Goal: Transaction & Acquisition: Purchase product/service

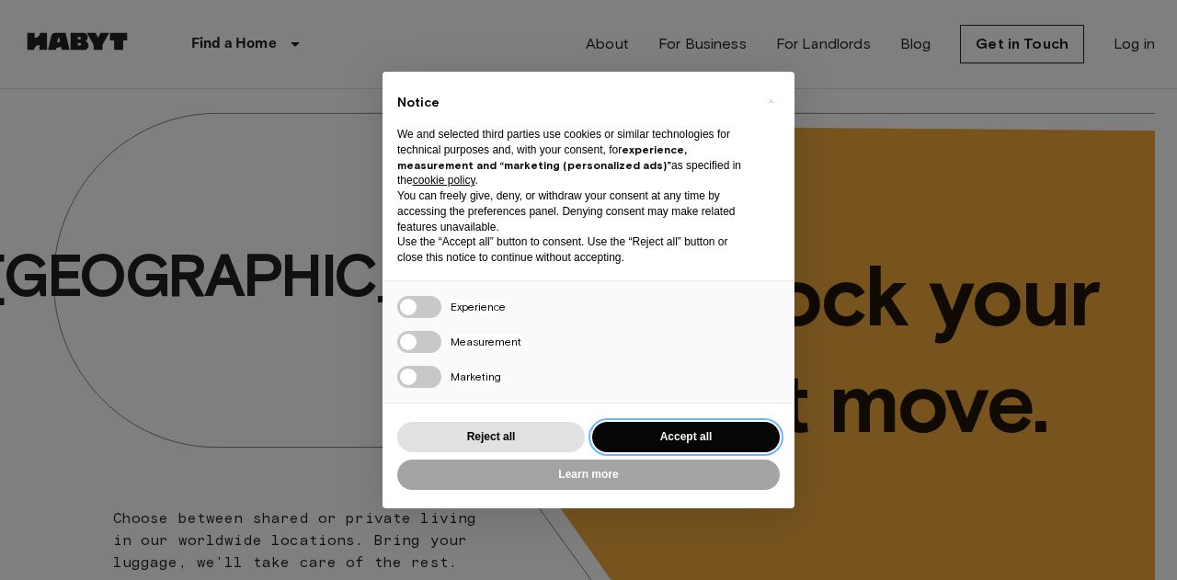
click at [683, 441] on button "Accept all" at bounding box center [686, 437] width 188 height 30
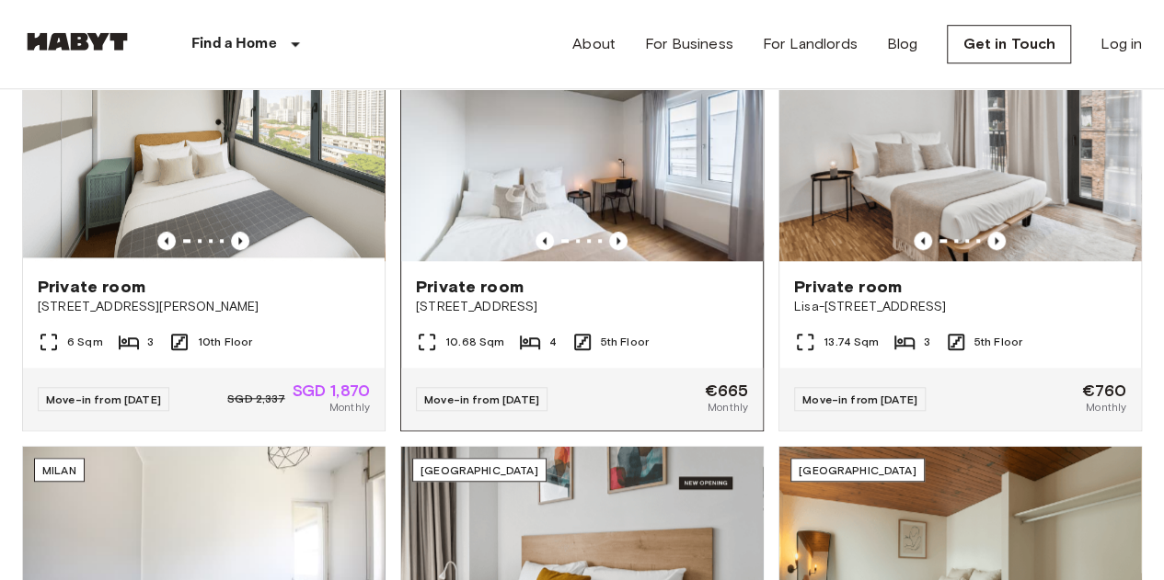
scroll to position [644, 0]
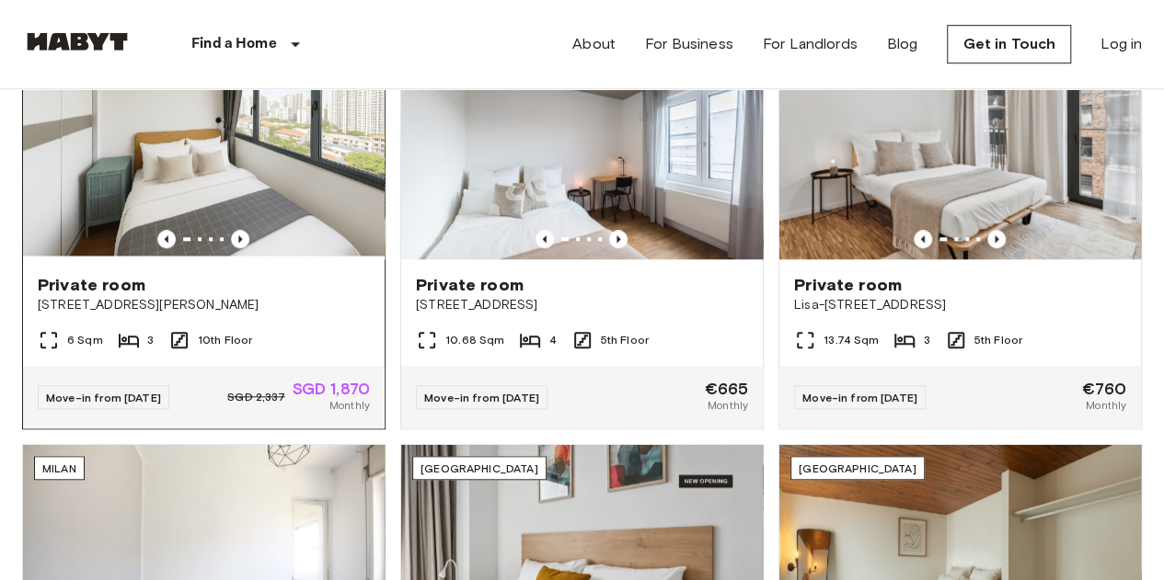
click at [309, 159] on img at bounding box center [204, 138] width 362 height 241
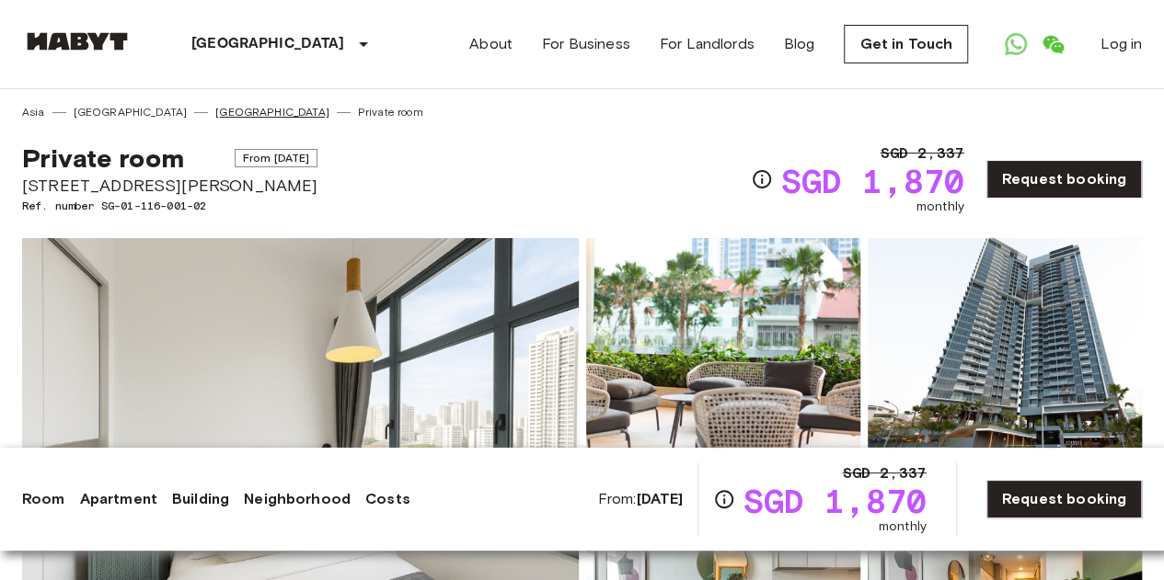
click at [215, 112] on link "[GEOGRAPHIC_DATA]" at bounding box center [272, 112] width 114 height 17
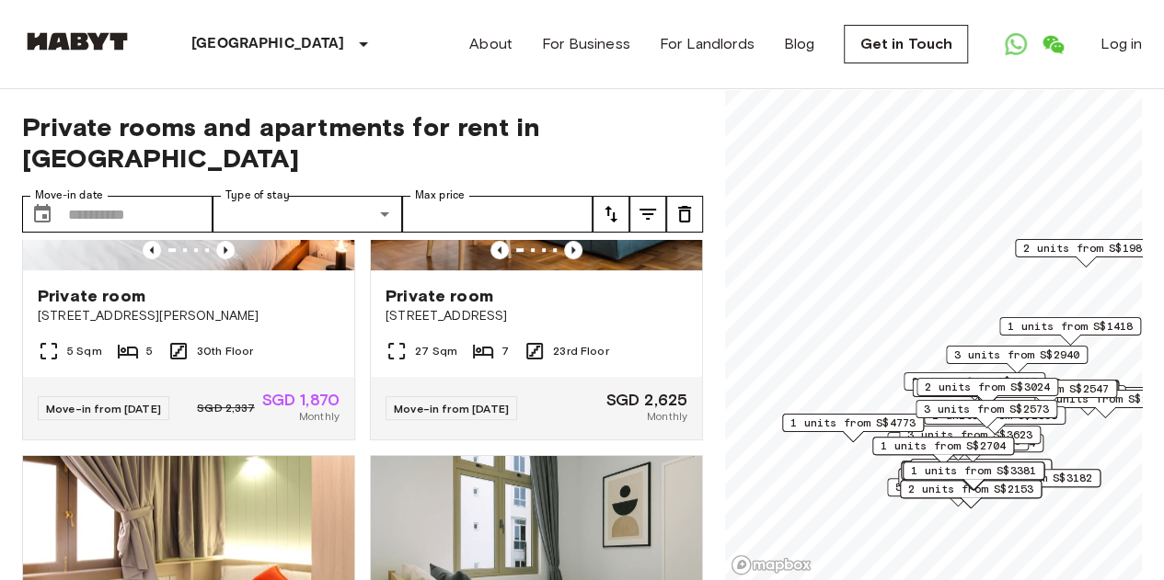
scroll to position [644, 0]
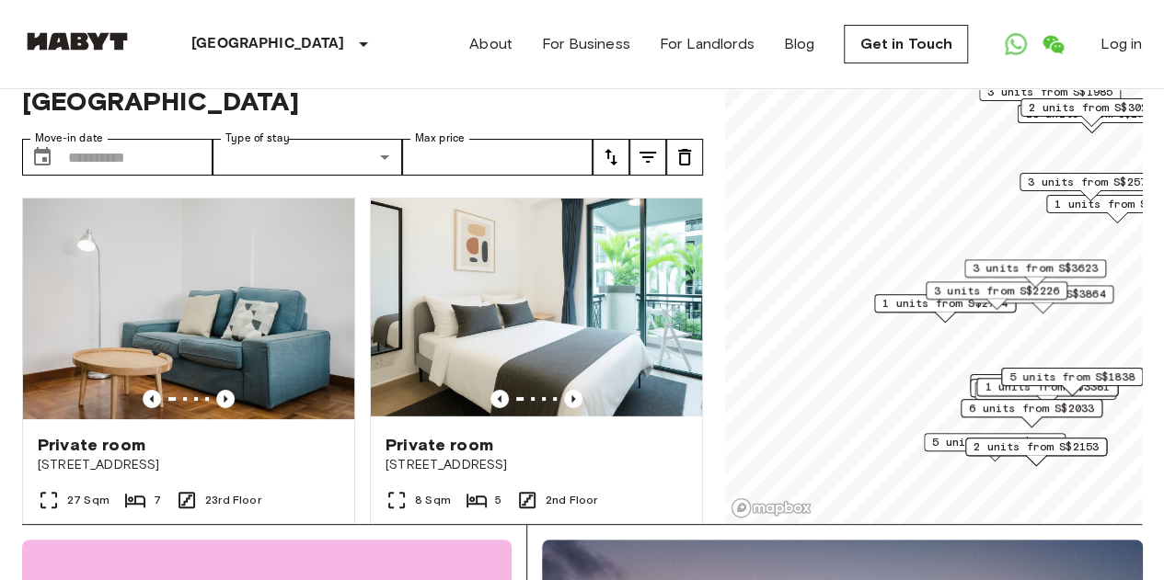
scroll to position [92, 0]
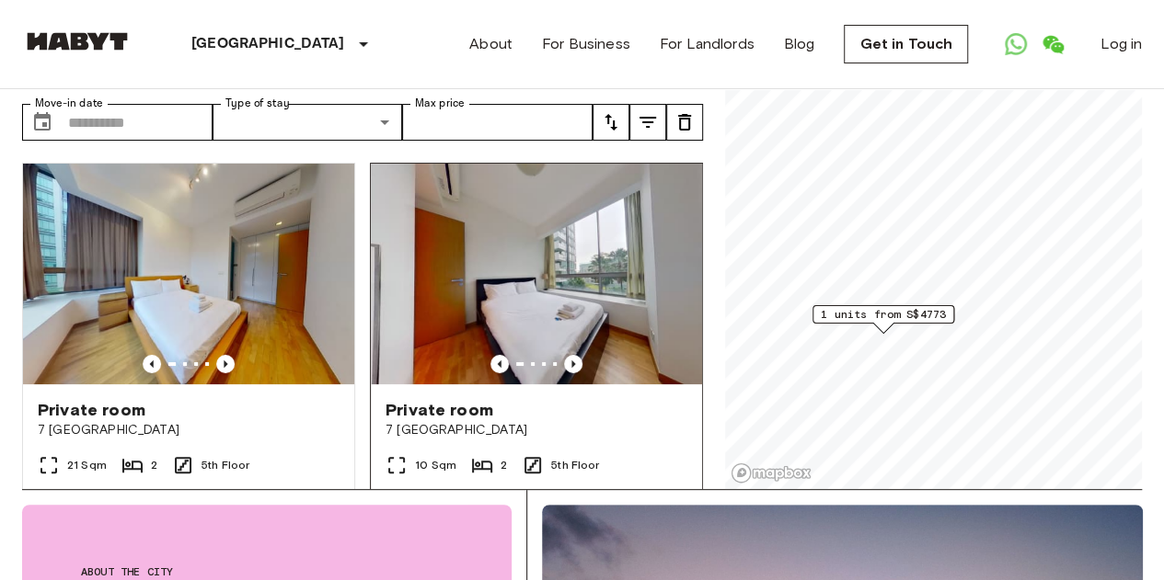
click at [585, 215] on img at bounding box center [536, 274] width 331 height 221
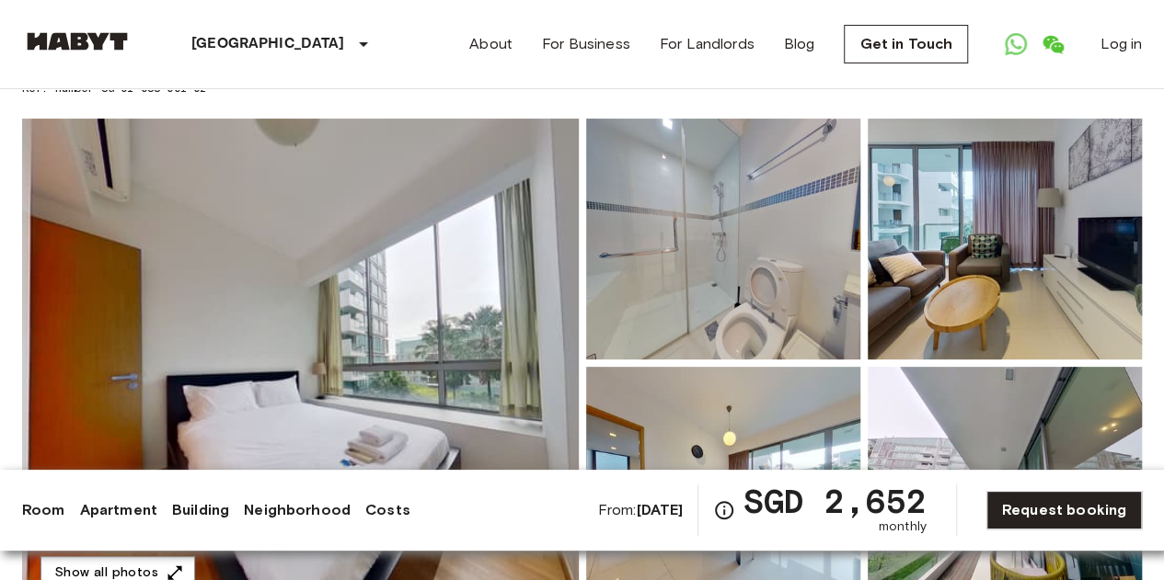
scroll to position [184, 0]
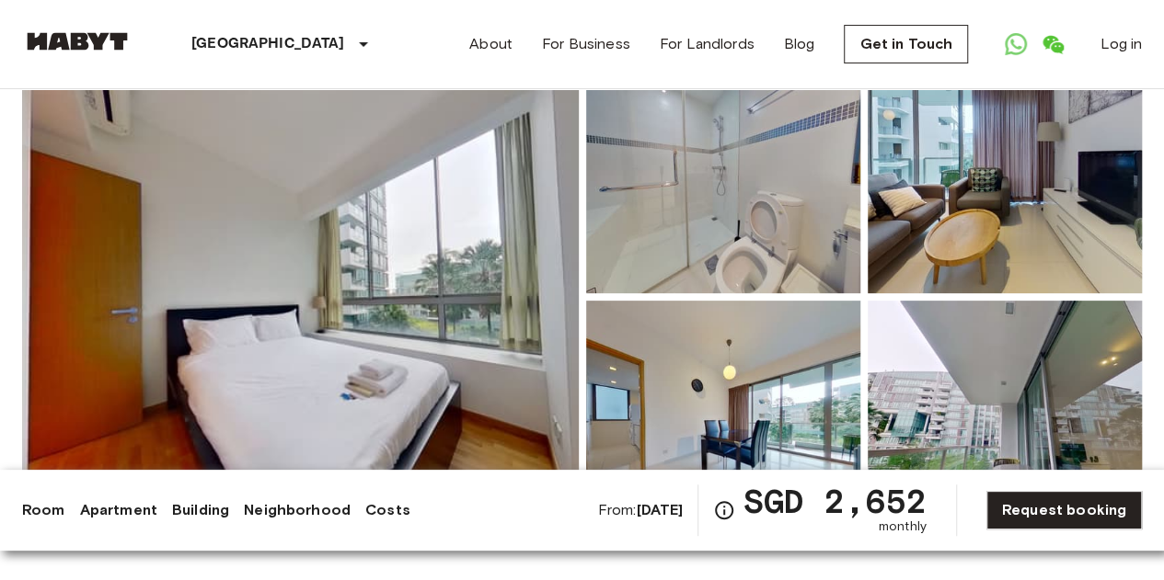
click at [449, 265] on img at bounding box center [300, 296] width 557 height 489
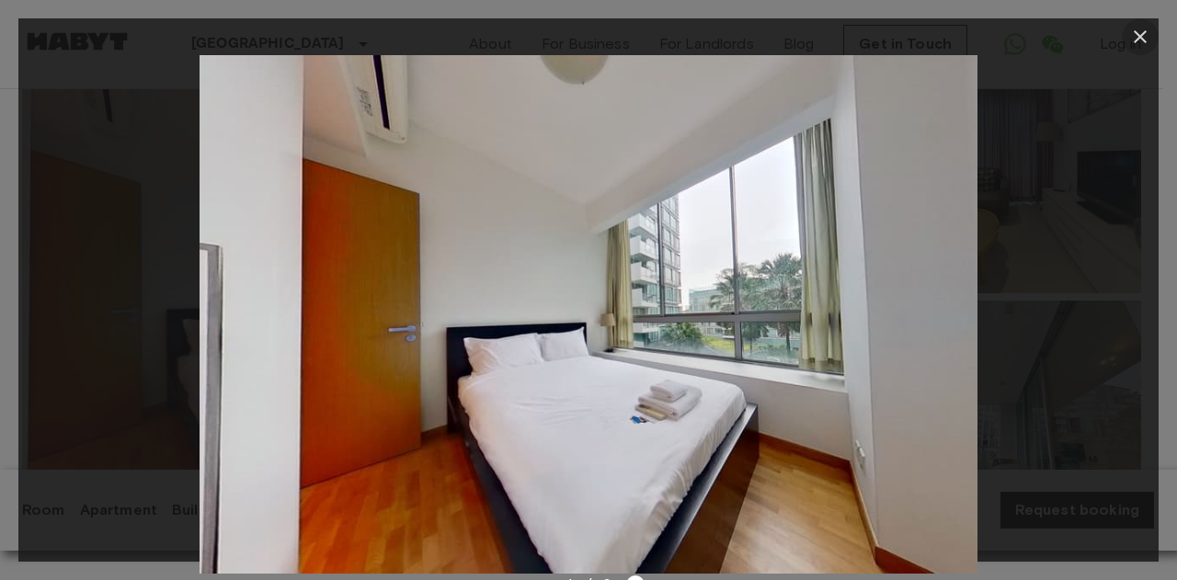
click at [1144, 34] on icon "button" at bounding box center [1141, 37] width 22 height 22
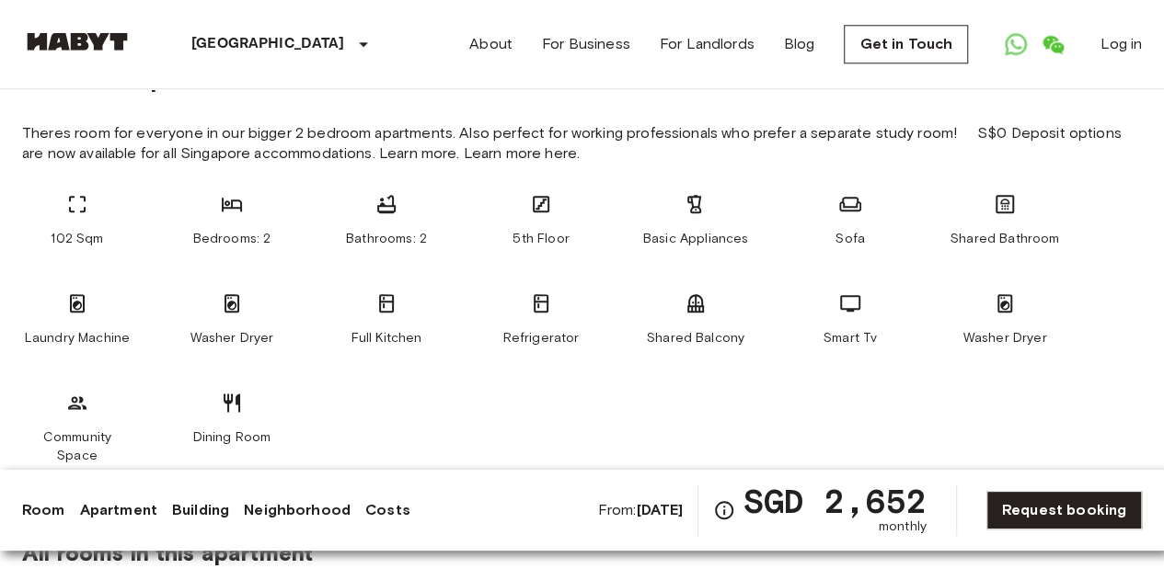
scroll to position [1564, 0]
